Goal: Information Seeking & Learning: Learn about a topic

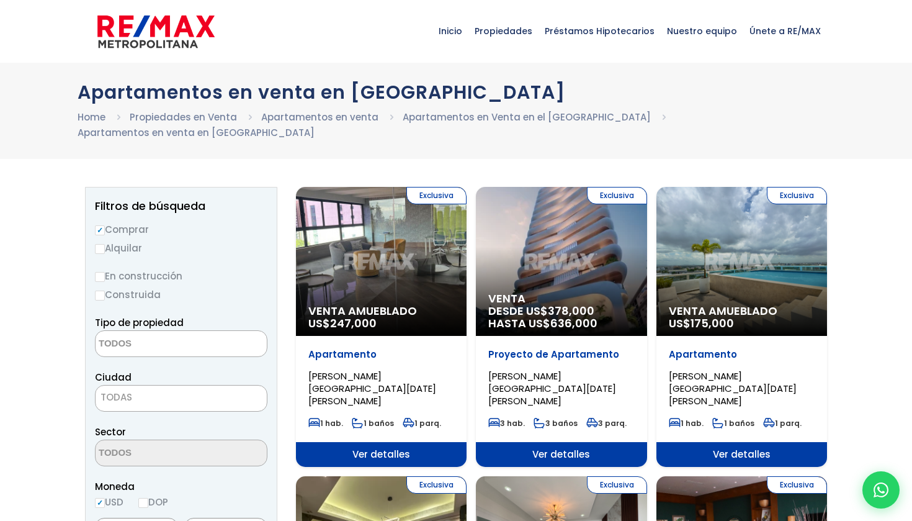
select select
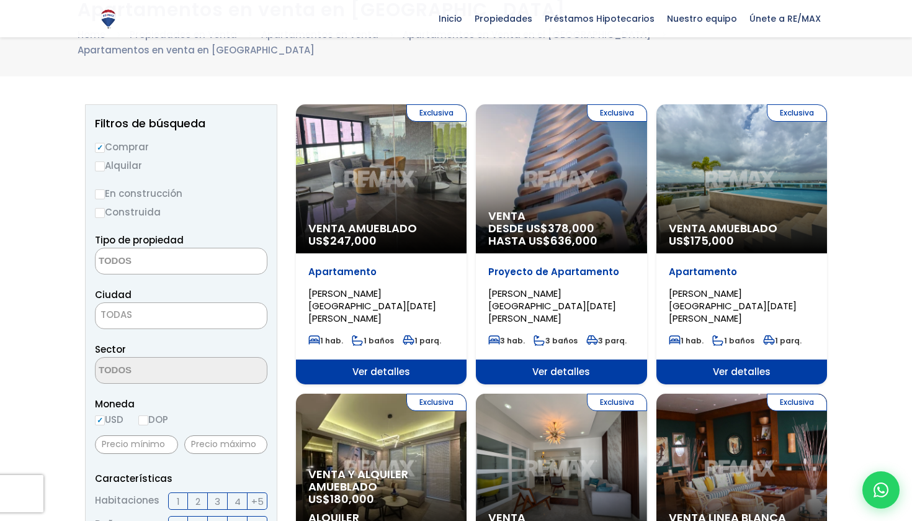
scroll to position [81, 0]
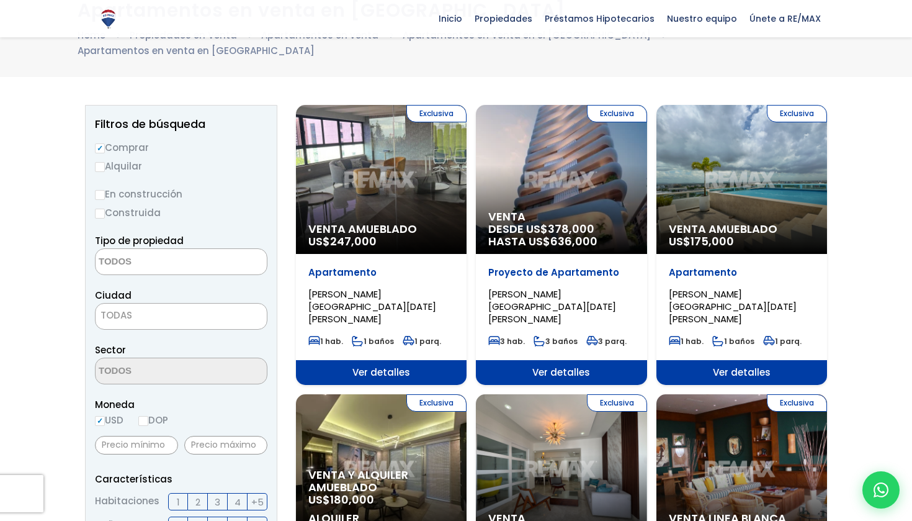
click at [388, 162] on div "Exclusiva Venta Amueblado US$ 247,000" at bounding box center [381, 179] width 171 height 149
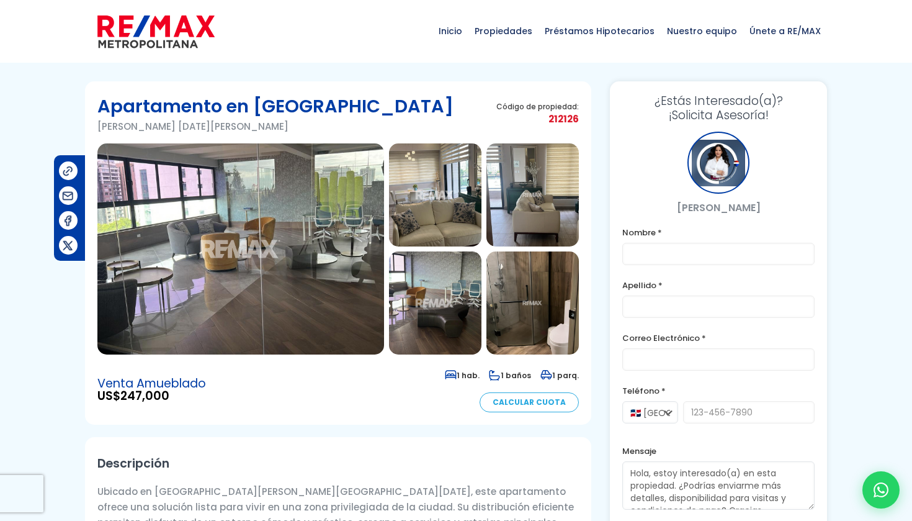
click at [235, 228] on img at bounding box center [240, 248] width 287 height 211
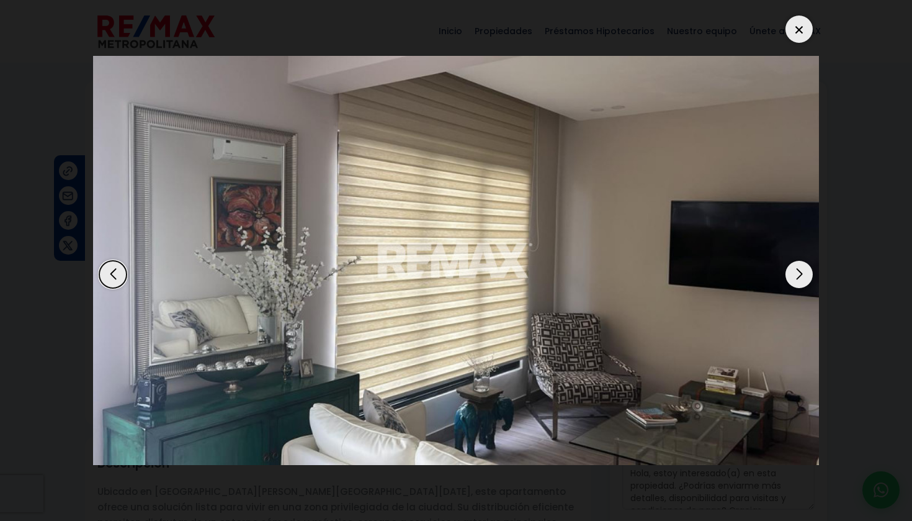
scroll to position [295, 0]
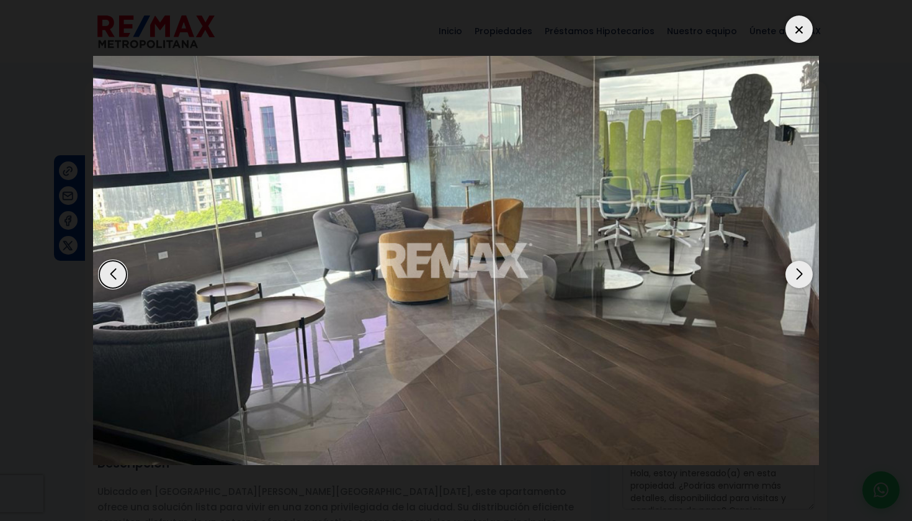
click at [302, 248] on div at bounding box center [456, 260] width 726 height 502
click at [446, 203] on div at bounding box center [456, 260] width 726 height 502
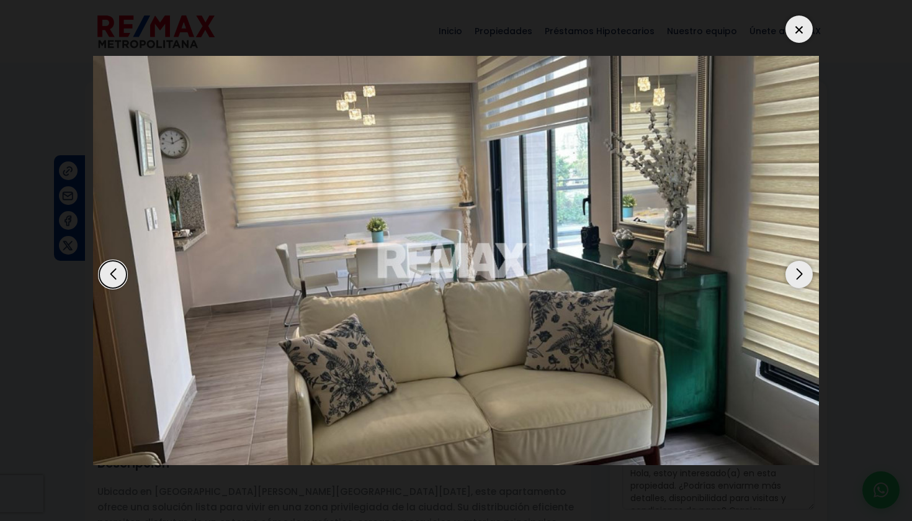
click at [319, 267] on div at bounding box center [456, 260] width 726 height 502
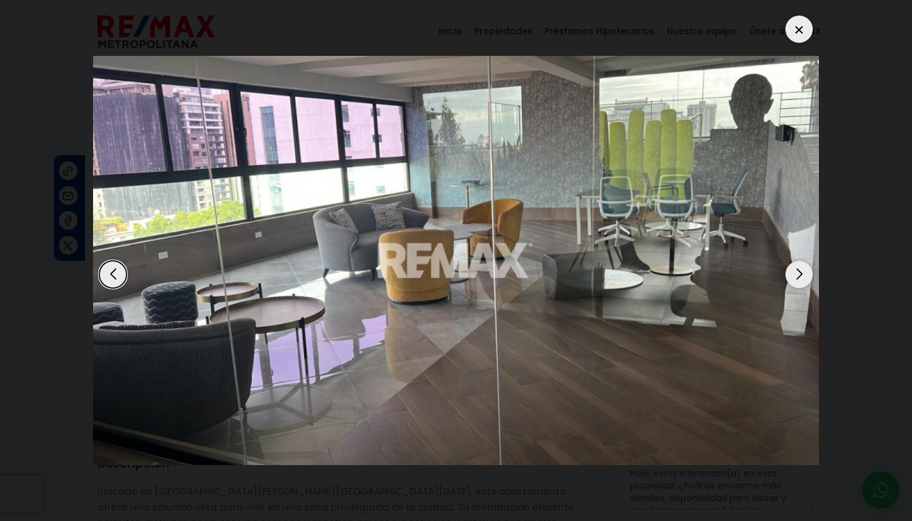
scroll to position [0, 0]
click at [465, 56] on img "1 / 18" at bounding box center [456, 260] width 726 height 408
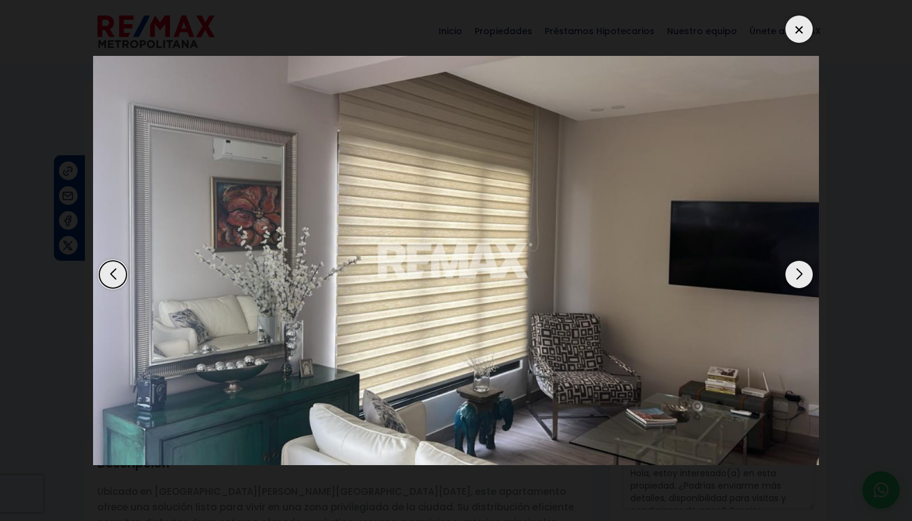
click at [263, 233] on div at bounding box center [456, 260] width 726 height 502
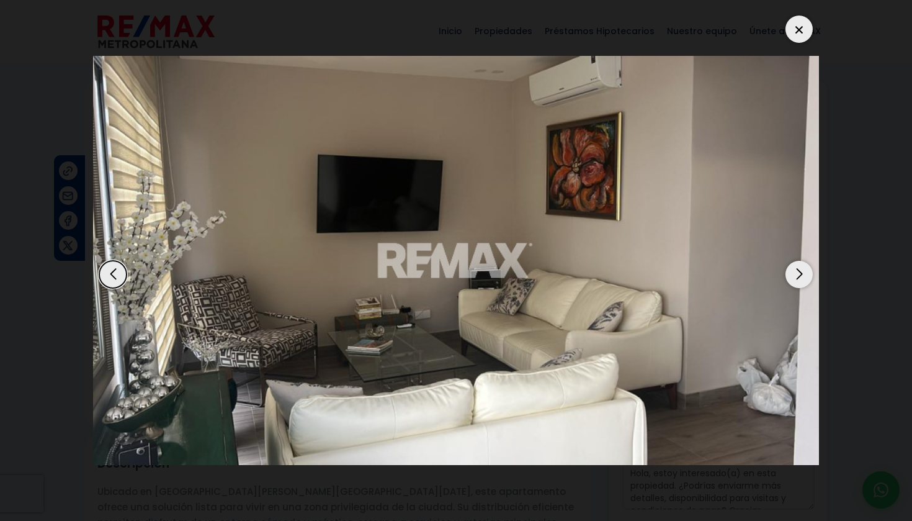
click at [376, 56] on img "17 / 18" at bounding box center [456, 260] width 726 height 408
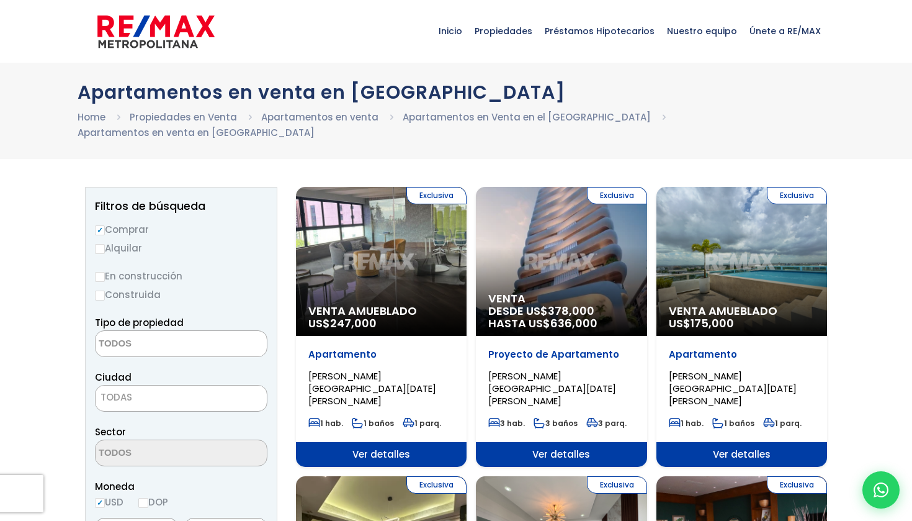
select select
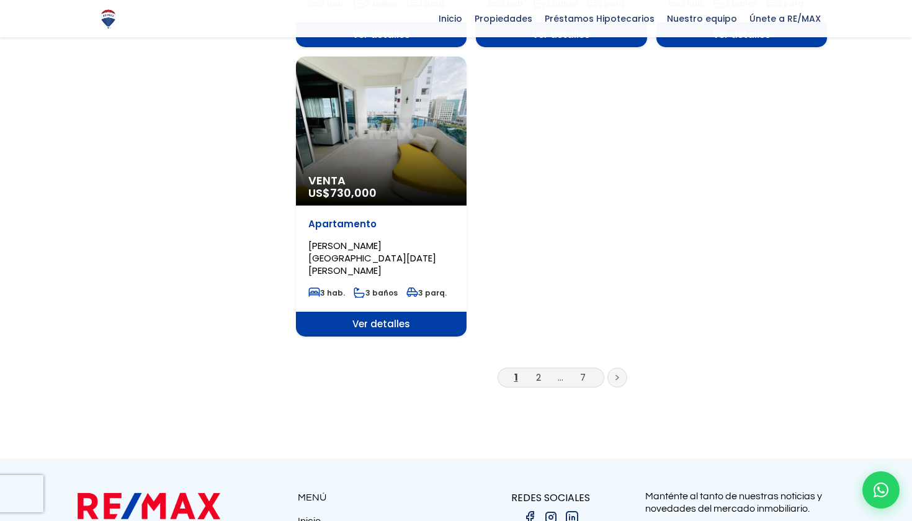
scroll to position [1583, 0]
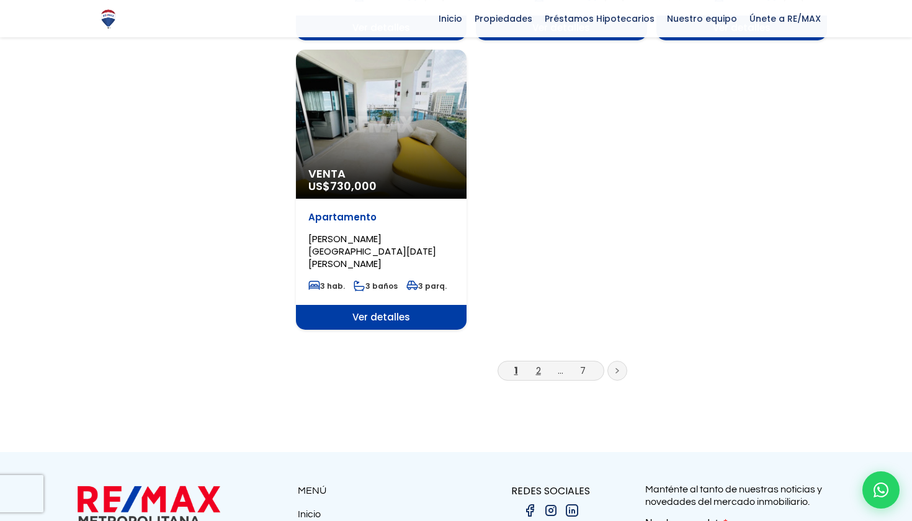
click at [539, 364] on link "2" at bounding box center [538, 370] width 5 height 13
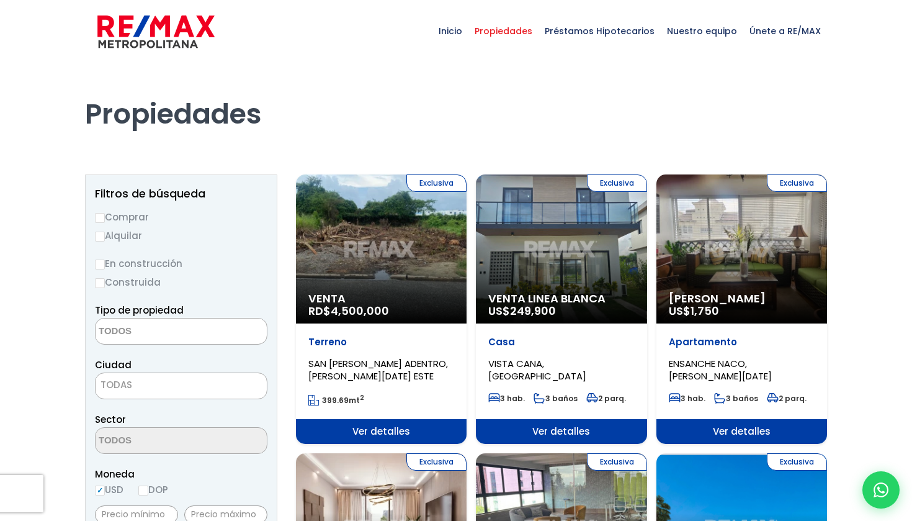
select select
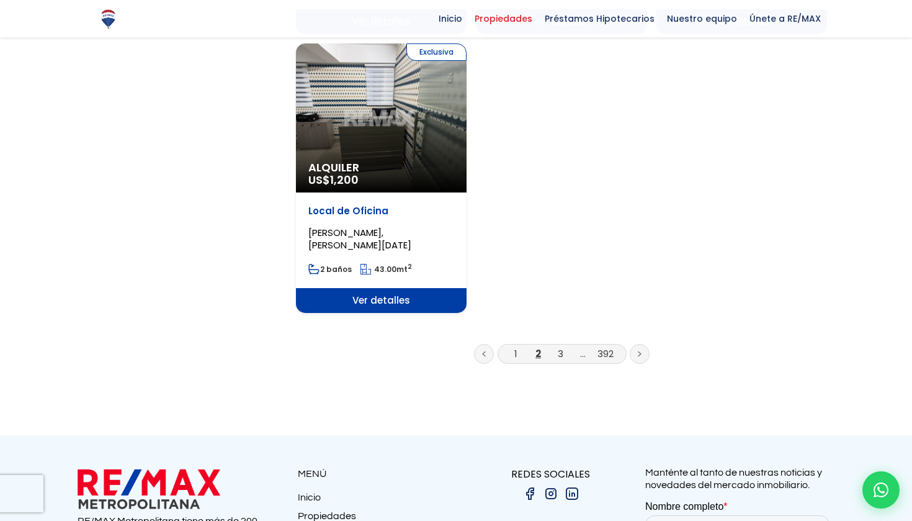
scroll to position [1578, 0]
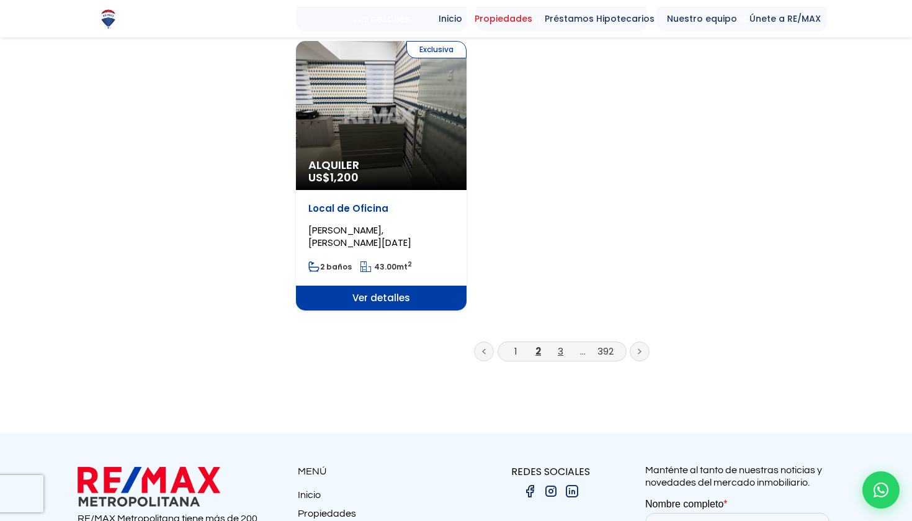
click at [559, 344] on link "3" at bounding box center [561, 350] width 6 height 13
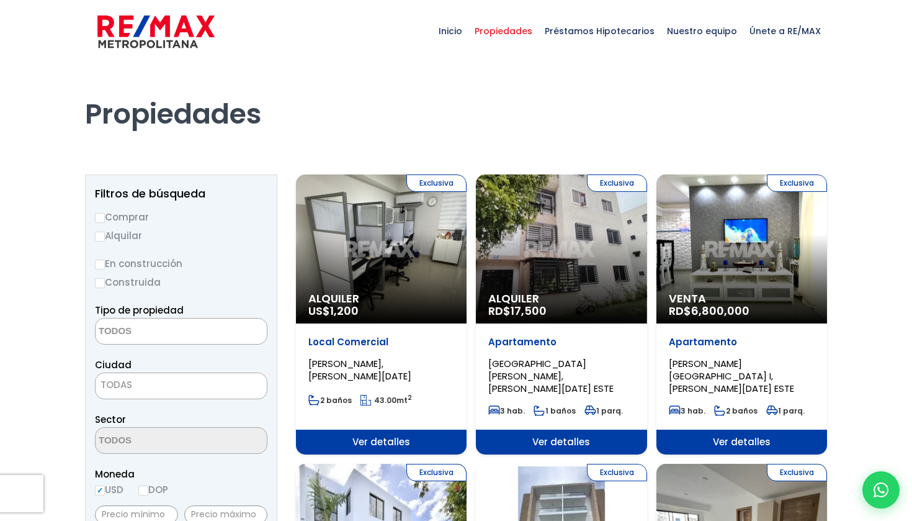
select select
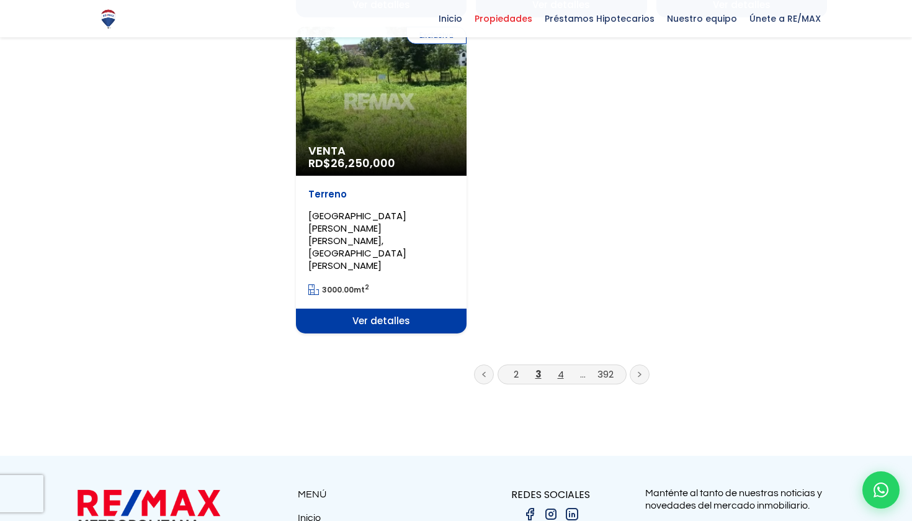
click at [559, 367] on link "4" at bounding box center [561, 373] width 6 height 13
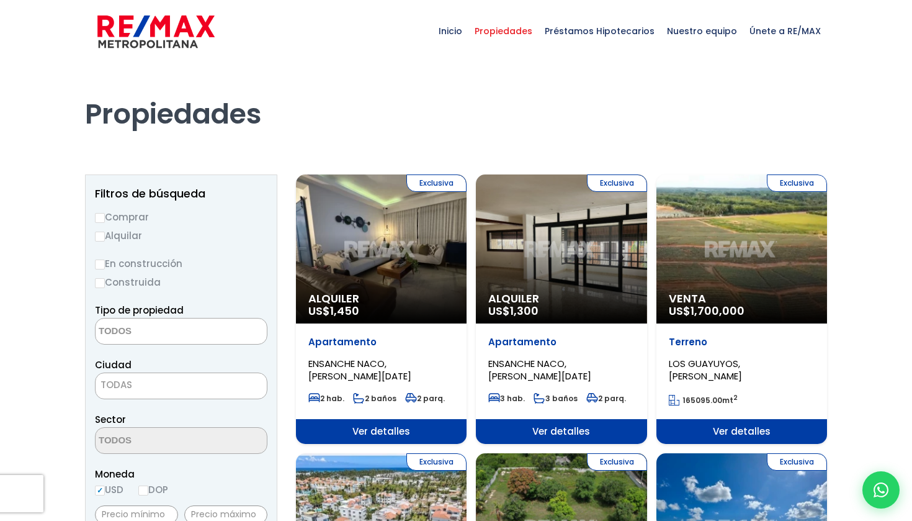
select select
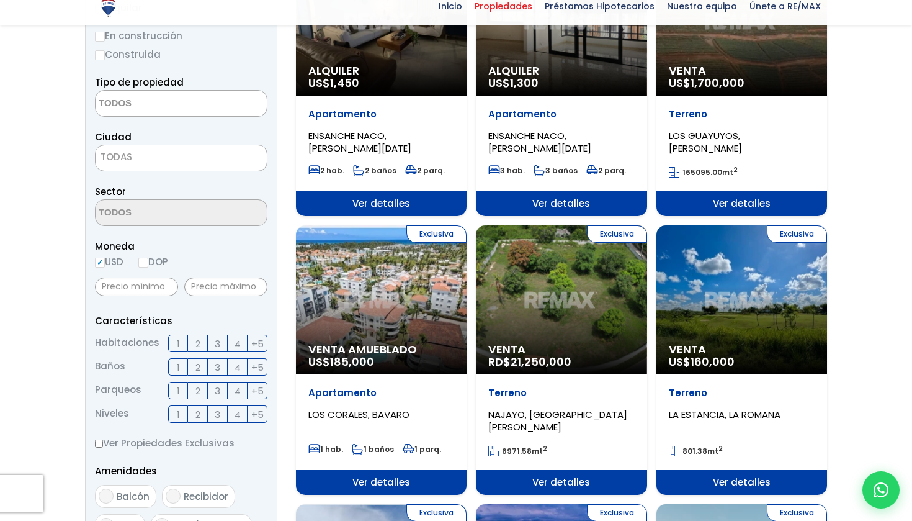
scroll to position [228, 0]
